Goal: Task Accomplishment & Management: Complete application form

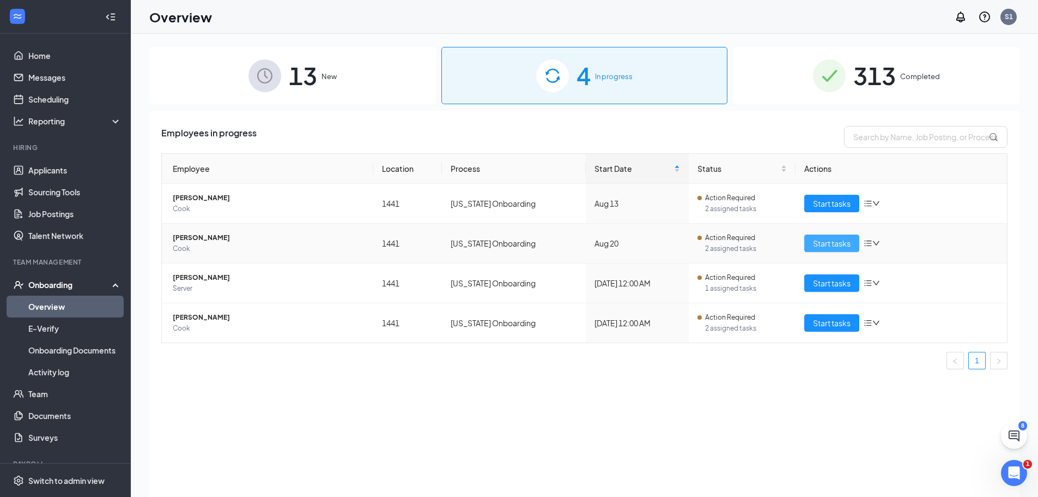
click at [815, 239] on span "Start tasks" at bounding box center [832, 243] width 38 height 12
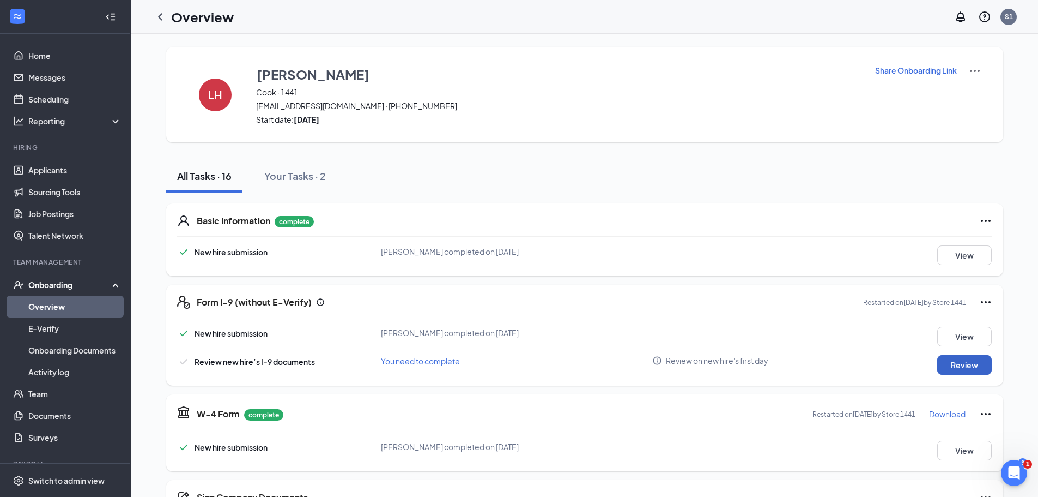
click at [949, 365] on button "Review" at bounding box center [965, 365] width 55 height 20
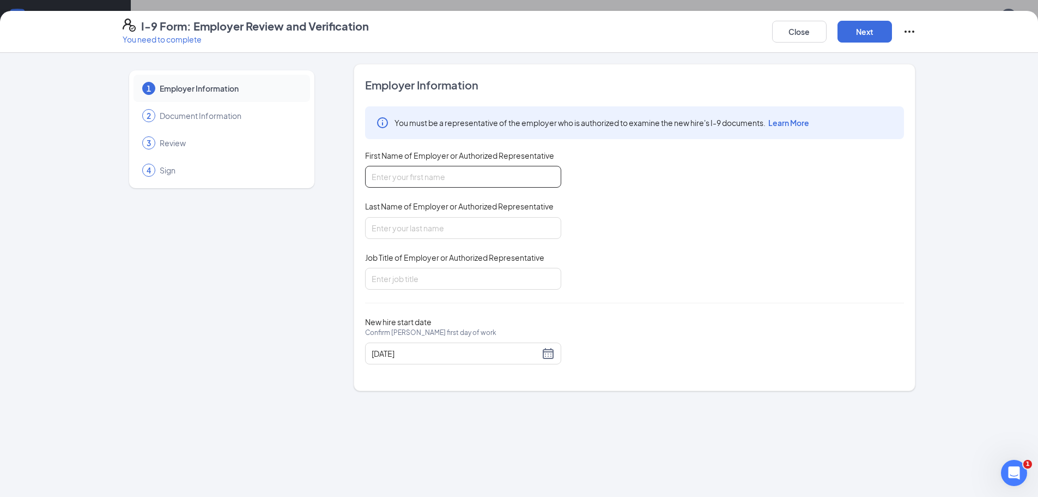
click at [494, 178] on input "First Name of Employer or Authorized Representative" at bounding box center [463, 177] width 196 height 22
drag, startPoint x: 456, startPoint y: 175, endPoint x: 405, endPoint y: 177, distance: 50.7
click at [405, 177] on input "[PERSON_NAME]" at bounding box center [463, 177] width 196 height 22
type input "[PERSON_NAME]"
click at [393, 233] on input "Last Name of Employer or Authorized Representative" at bounding box center [463, 228] width 196 height 22
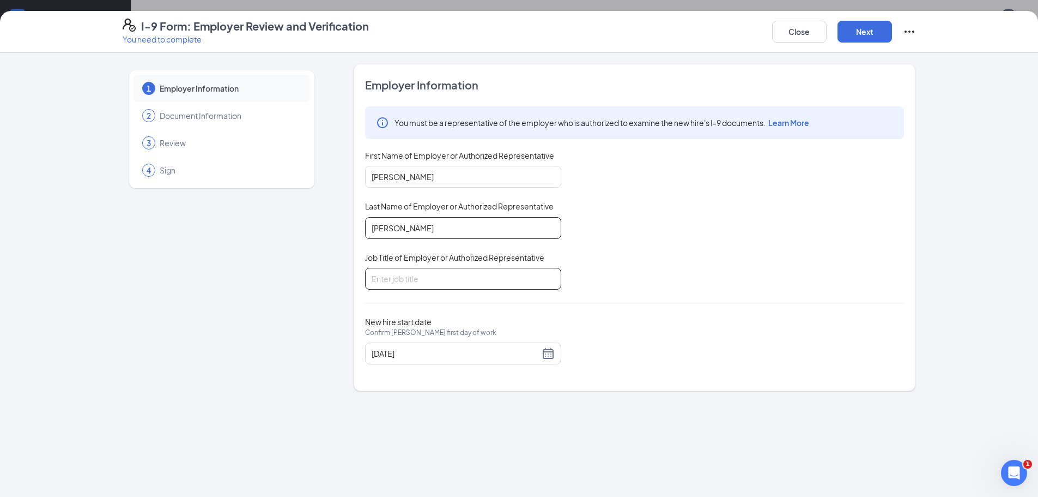
type input "[PERSON_NAME]"
click at [403, 278] on input "Job Title of Employer or Authorized Representative" at bounding box center [463, 279] width 196 height 22
type input "GM"
click at [879, 30] on button "Next" at bounding box center [865, 32] width 55 height 22
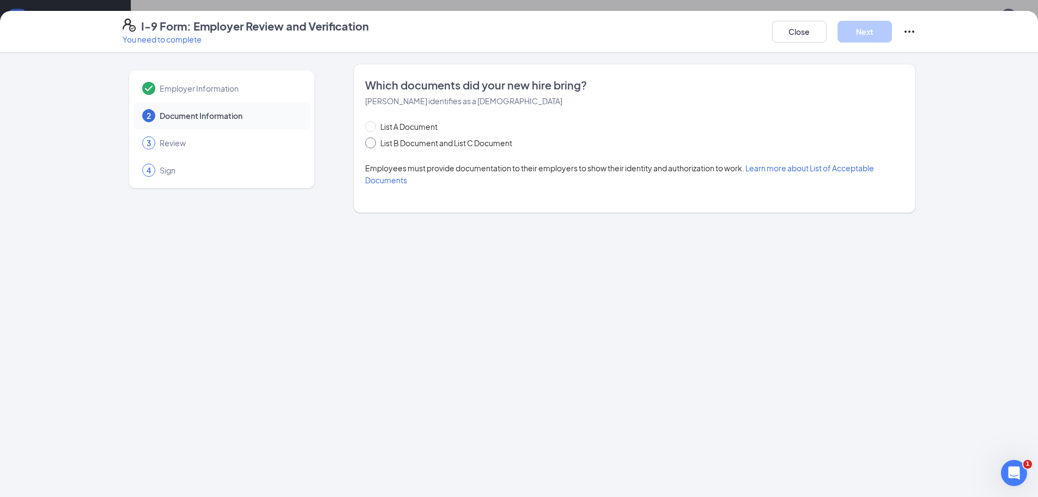
click at [374, 140] on span at bounding box center [370, 142] width 11 height 11
click at [373, 140] on input "List B Document and List C Document" at bounding box center [369, 141] width 8 height 8
radio input "true"
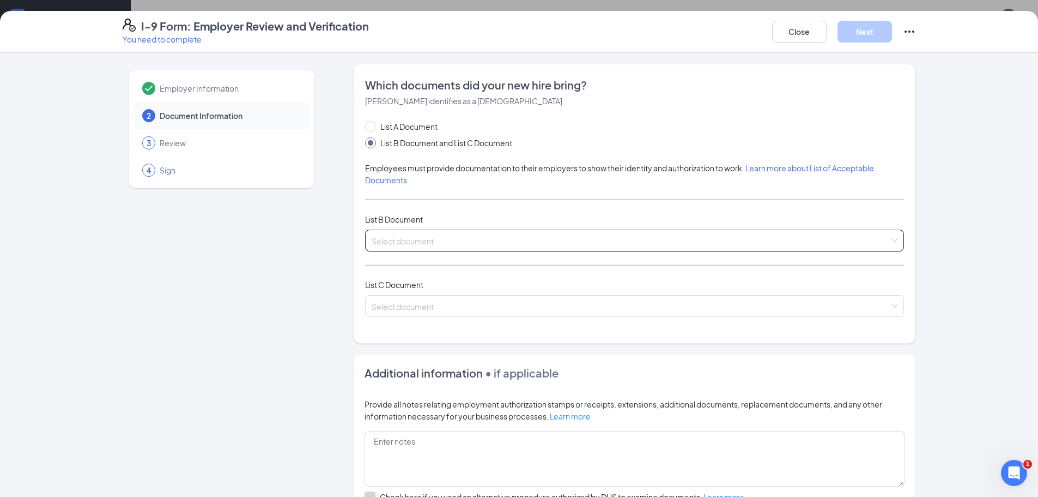
click at [465, 235] on input "search" at bounding box center [631, 238] width 518 height 16
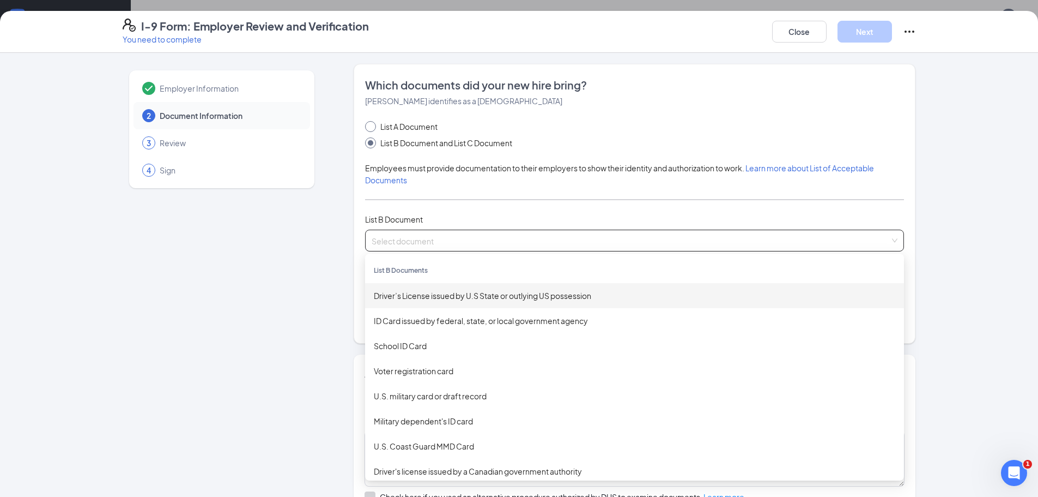
click at [401, 126] on span "List A Document" at bounding box center [409, 126] width 66 height 12
click at [373, 126] on input "List A Document" at bounding box center [369, 125] width 8 height 8
radio input "true"
radio input "false"
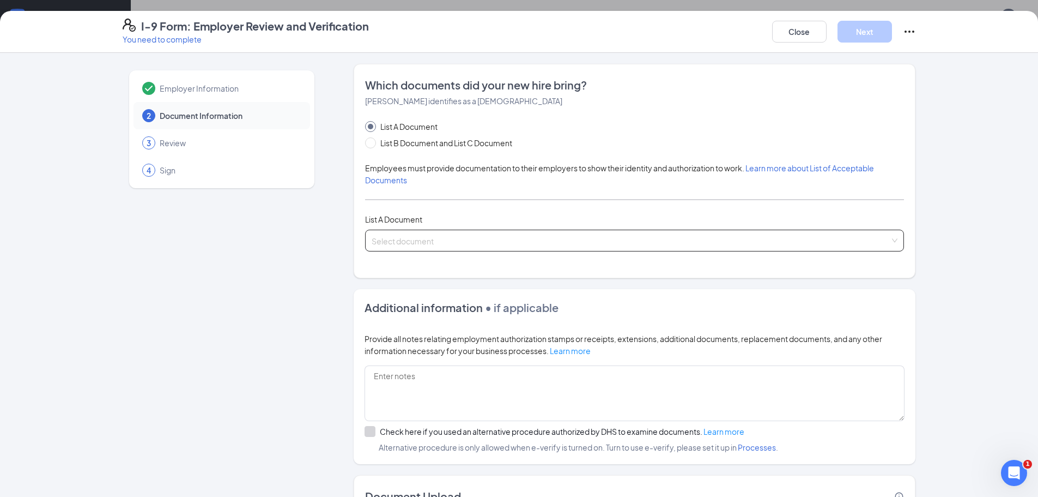
click at [441, 242] on input "search" at bounding box center [631, 238] width 518 height 16
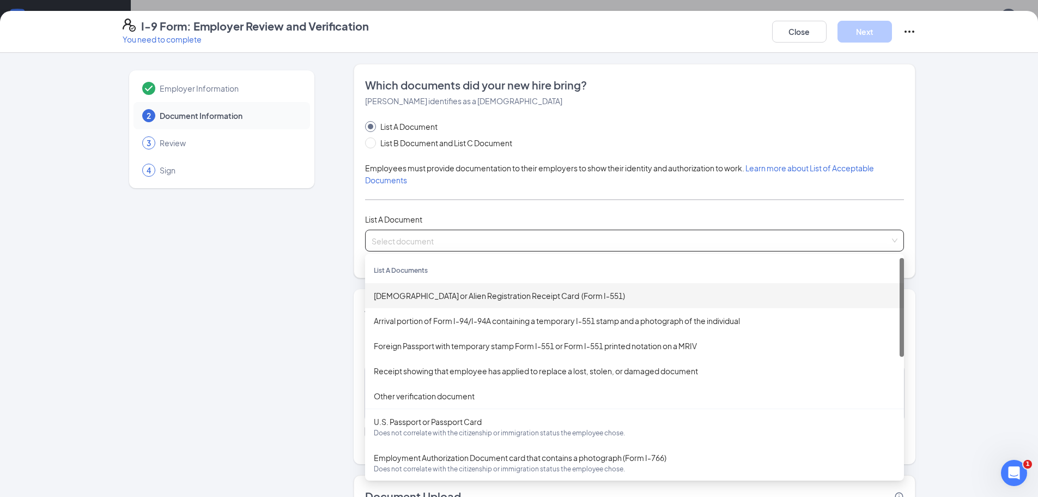
click at [440, 302] on div "[DEMOGRAPHIC_DATA] or Alien Registration Receipt Card (Form I-551)" at bounding box center [634, 295] width 539 height 25
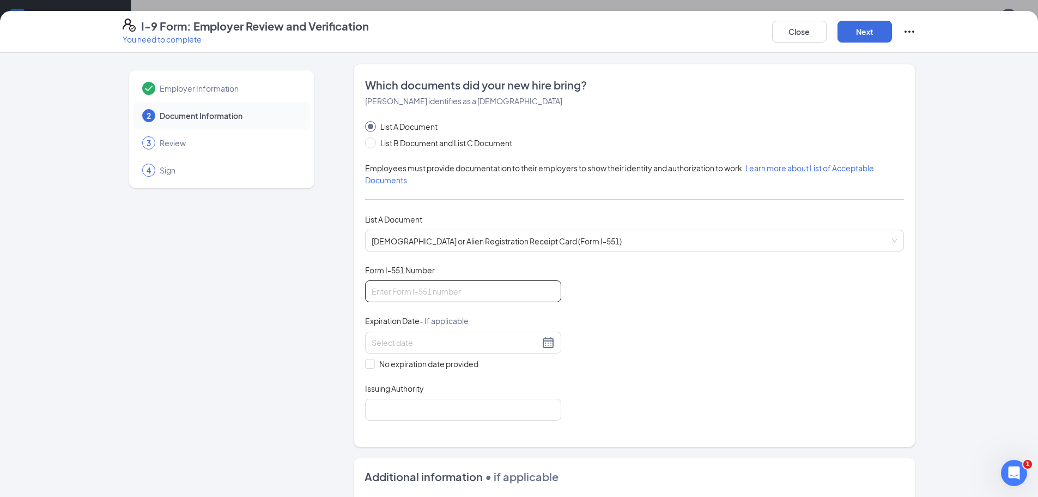
click at [439, 302] on input "Form I-551 Number" at bounding box center [463, 291] width 196 height 22
type input "usa0926214111"
click at [419, 344] on input at bounding box center [456, 342] width 168 height 12
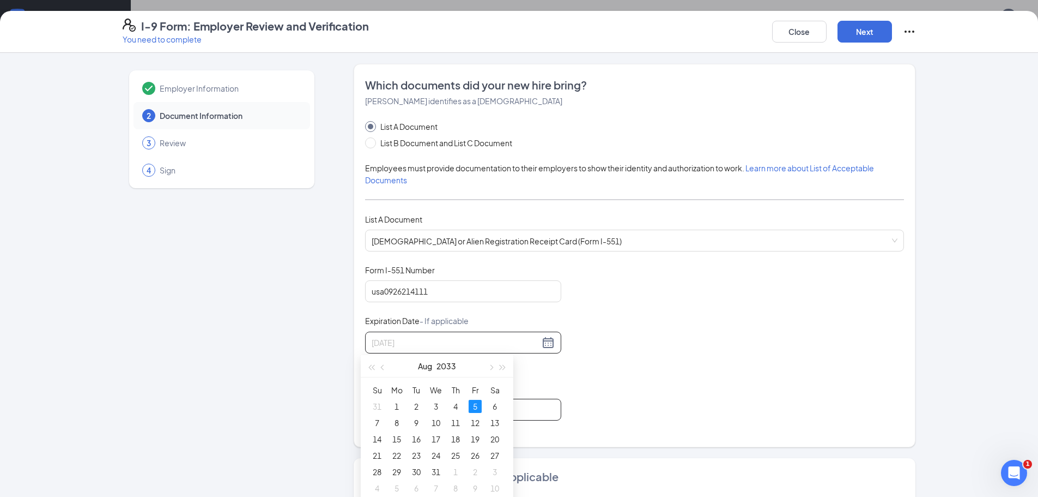
click at [475, 407] on div "5" at bounding box center [475, 406] width 13 height 13
type input "[DATE]"
click at [489, 404] on input "Issuing Authority" at bounding box center [463, 409] width 196 height 22
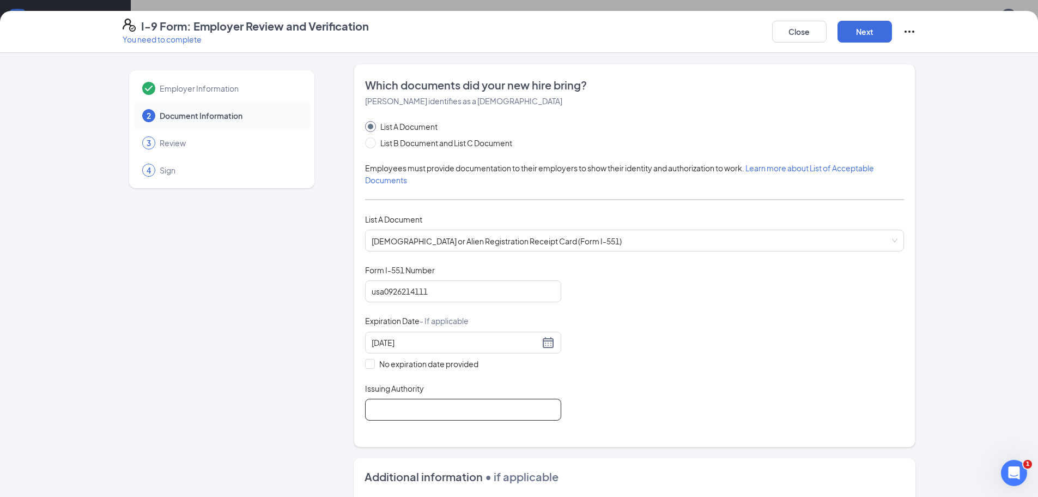
type input "usa"
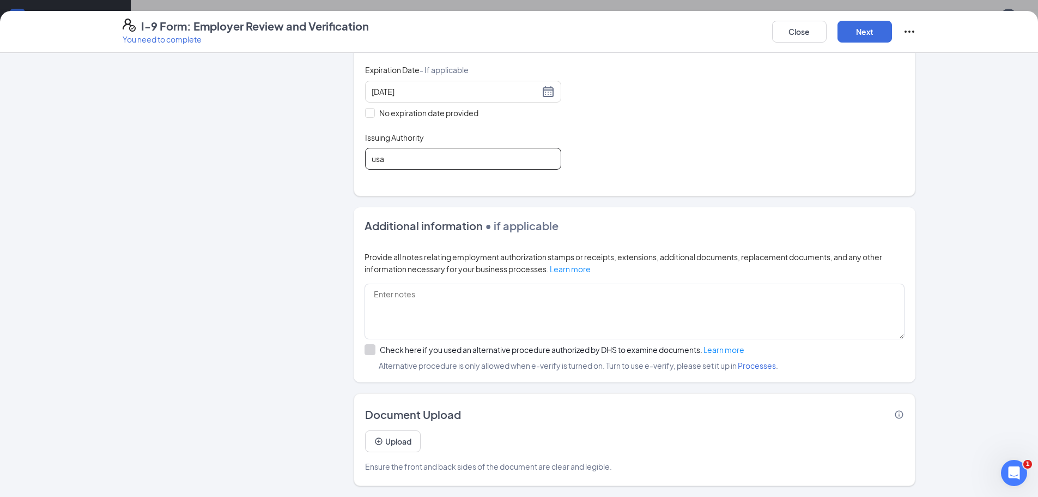
scroll to position [327, 0]
click at [861, 34] on button "Next" at bounding box center [865, 32] width 55 height 22
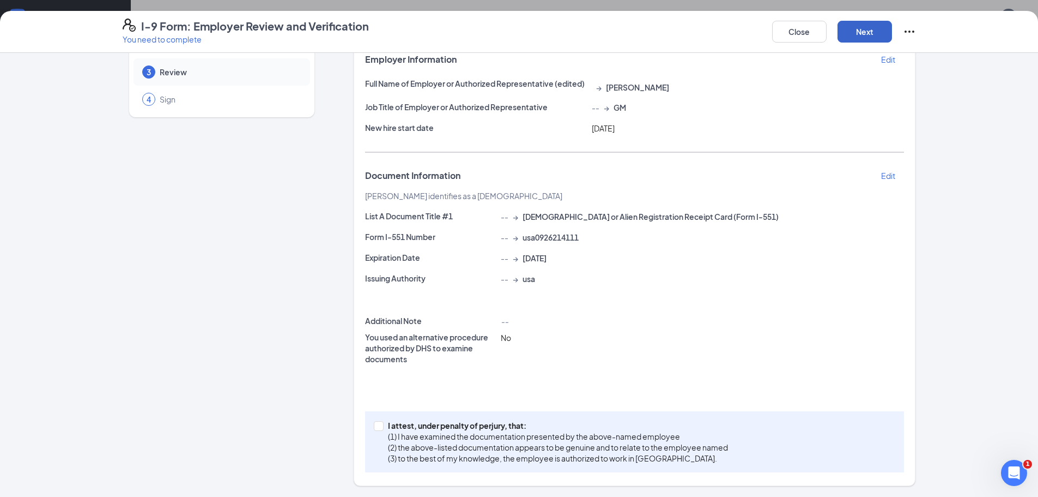
scroll to position [71, 0]
click at [374, 425] on input "I attest, under penalty of [PERSON_NAME], that: (1) I have examined the documen…" at bounding box center [378, 425] width 8 height 8
checkbox input "true"
click at [847, 31] on button "Next" at bounding box center [865, 32] width 55 height 22
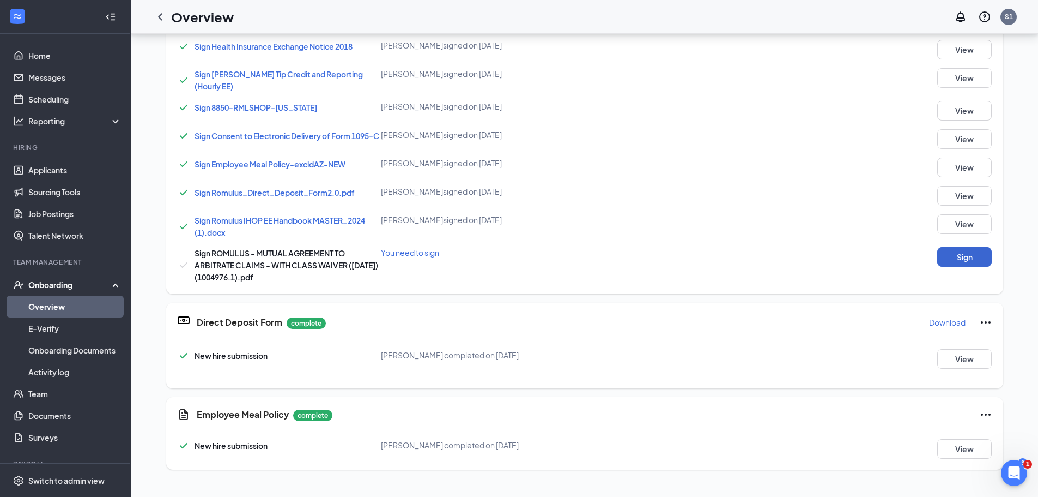
scroll to position [218, 0]
click at [951, 258] on button "Sign" at bounding box center [965, 255] width 55 height 20
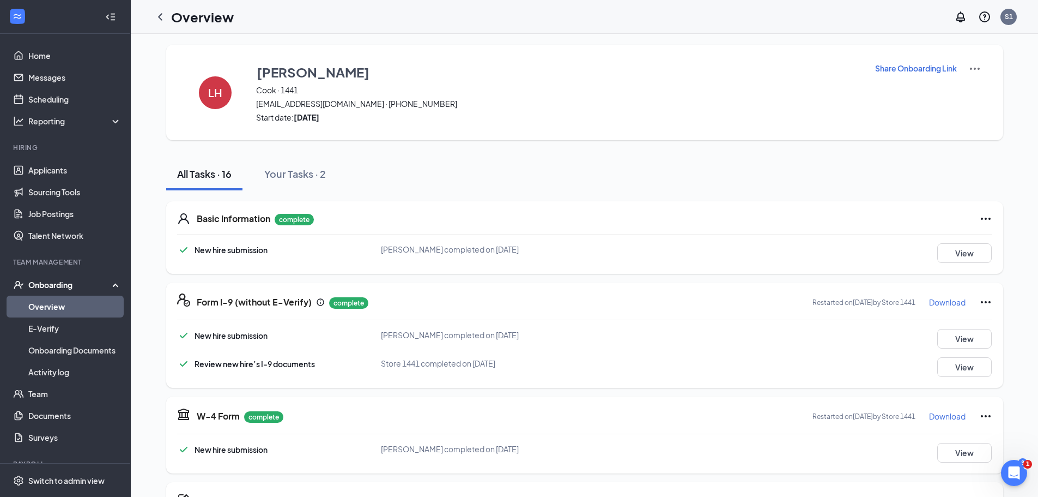
scroll to position [0, 0]
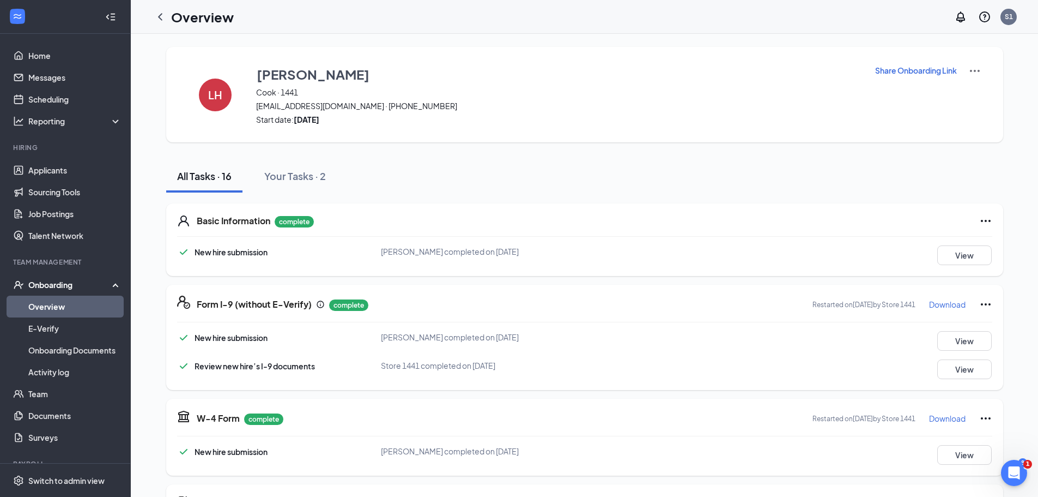
click at [331, 107] on span "[EMAIL_ADDRESS][DOMAIN_NAME] · [PHONE_NUMBER]" at bounding box center [558, 105] width 605 height 11
drag, startPoint x: 330, startPoint y: 106, endPoint x: 253, endPoint y: 109, distance: 77.5
click at [256, 109] on span "[EMAIL_ADDRESS][DOMAIN_NAME] · [PHONE_NUMBER]" at bounding box center [558, 105] width 605 height 11
copy span "[EMAIL_ADDRESS][DOMAIN_NAME]"
